Goal: Check status: Check status

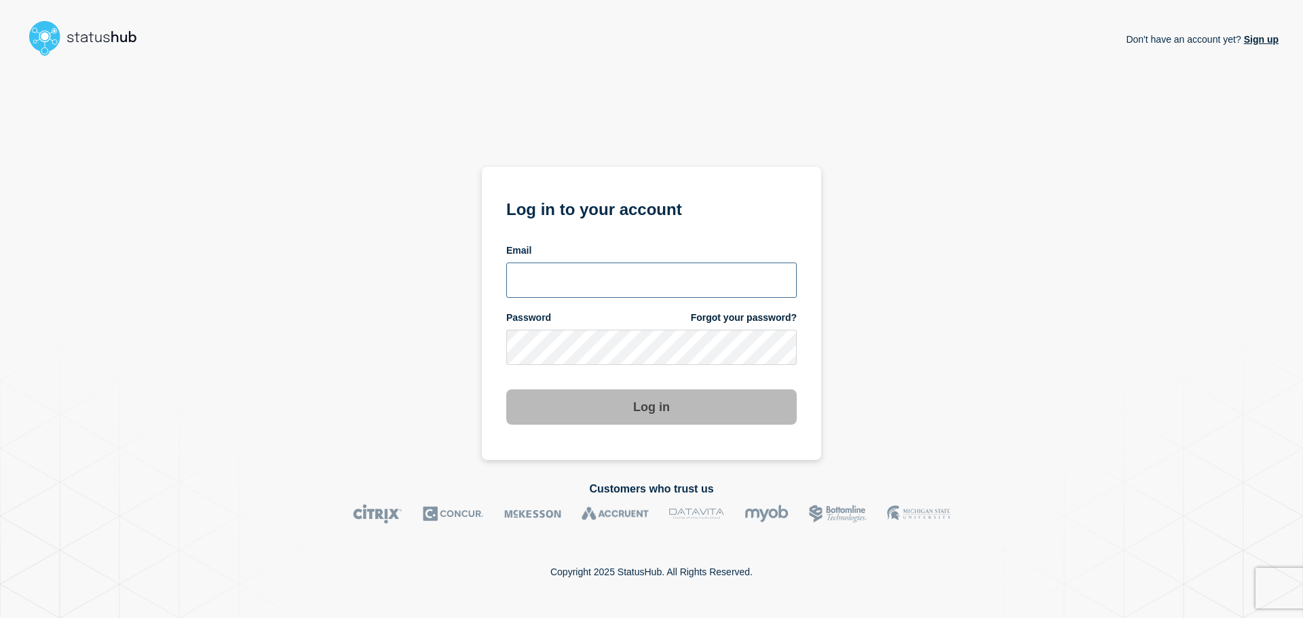
type input "ronnie.snow@conexon.us"
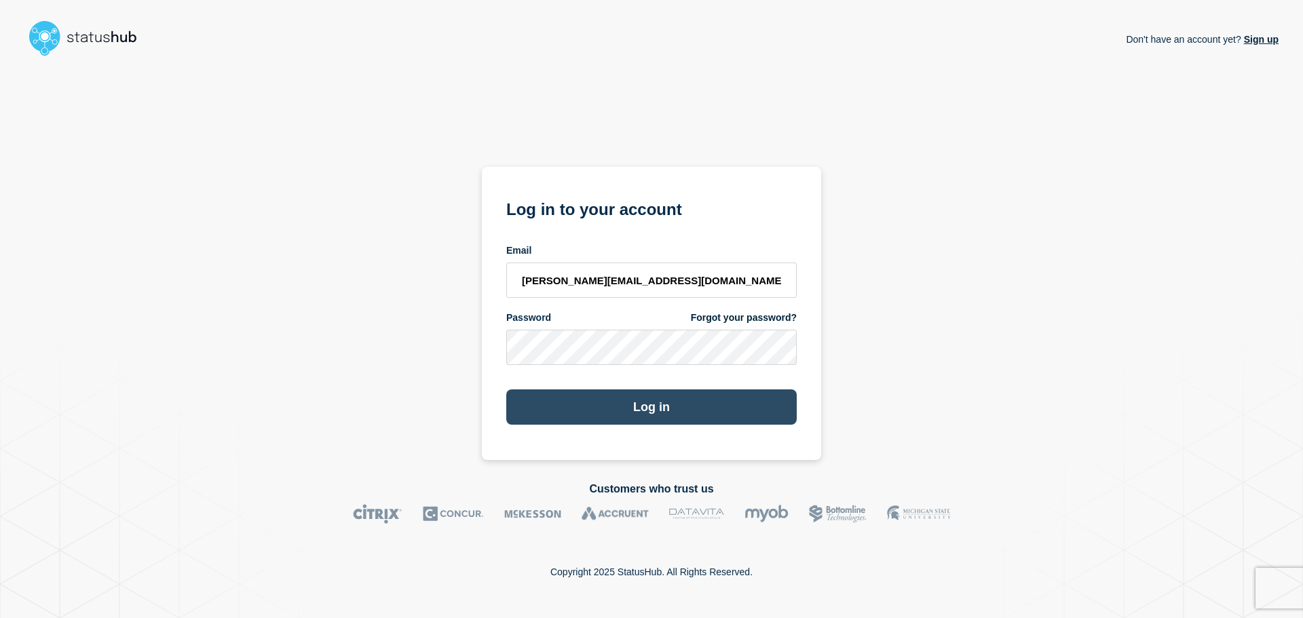
click at [561, 405] on button "Log in" at bounding box center [651, 407] width 290 height 35
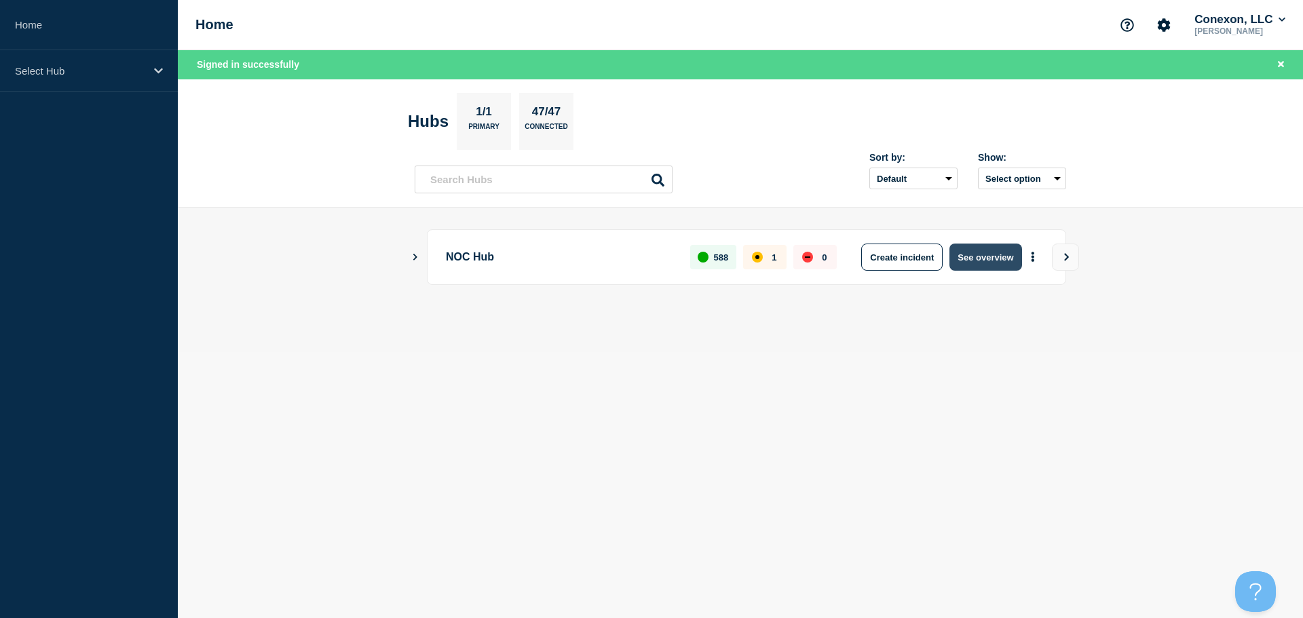
click at [990, 263] on button "See overview" at bounding box center [986, 257] width 72 height 27
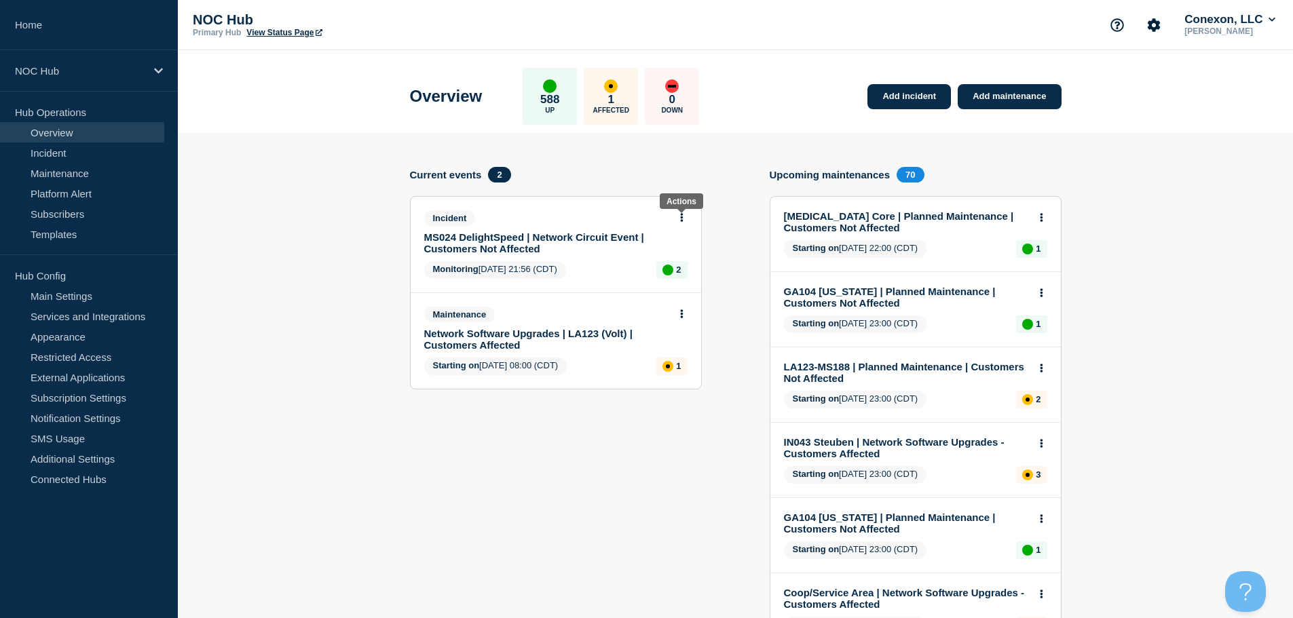
click at [677, 217] on button at bounding box center [682, 218] width 12 height 12
click at [517, 451] on section "Current events 2 Incident MS024 DelightSpeed | Network Circuit Event | Customer…" at bounding box center [556, 590] width 292 height 847
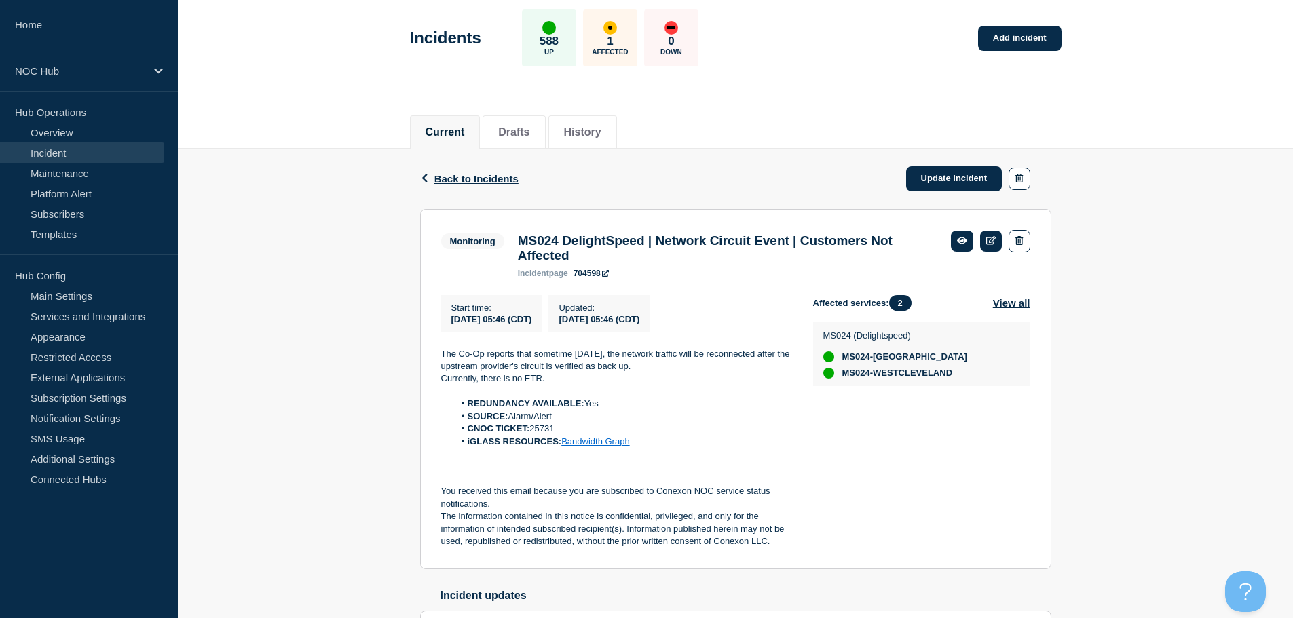
scroll to position [136, 0]
